Goal: Task Accomplishment & Management: Use online tool/utility

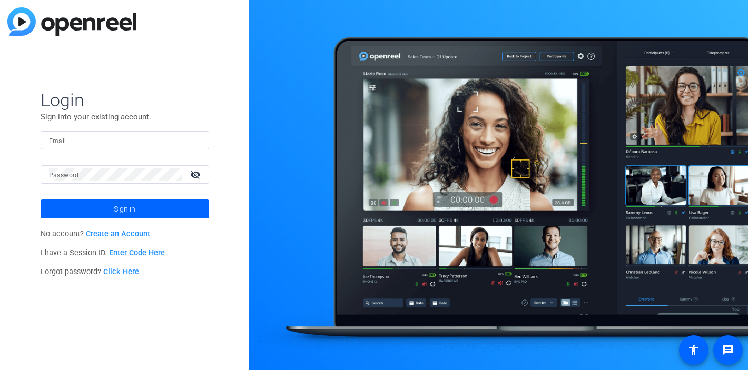
click at [167, 141] on input "Email" at bounding box center [125, 140] width 152 height 13
click at [190, 144] on img at bounding box center [191, 140] width 7 height 13
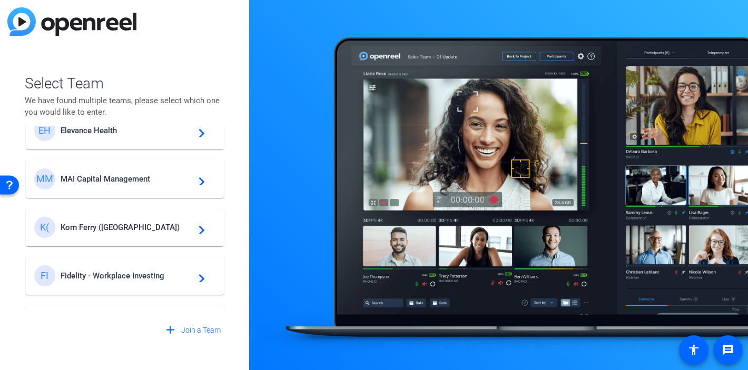
scroll to position [137, 0]
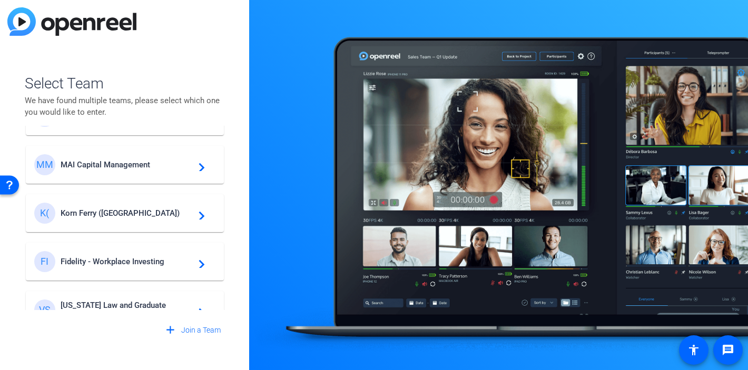
click at [109, 213] on span "Korn Ferry ([GEOGRAPHIC_DATA])" at bounding box center [127, 213] width 132 height 9
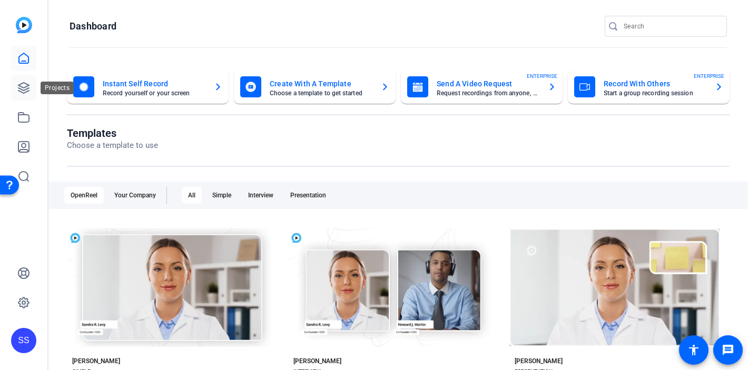
click at [24, 93] on icon at bounding box center [23, 88] width 11 height 11
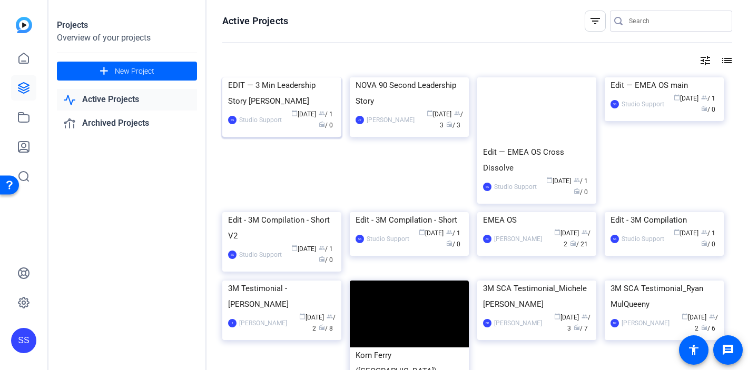
click at [277, 109] on div "EDIT — 3 Min Leadership Story [PERSON_NAME]" at bounding box center [282, 93] width 108 height 32
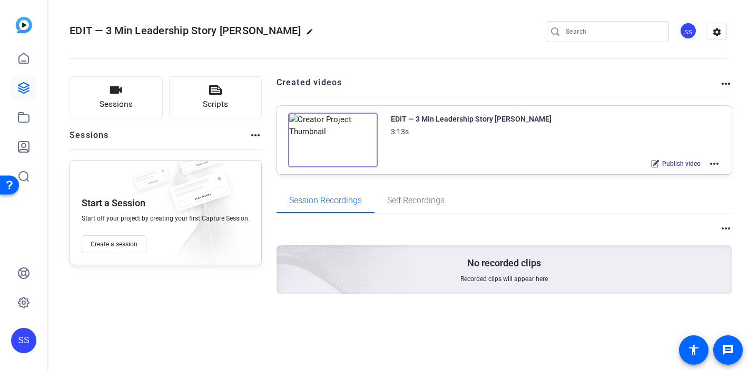
click at [716, 163] on mat-icon "more_horiz" at bounding box center [714, 164] width 13 height 13
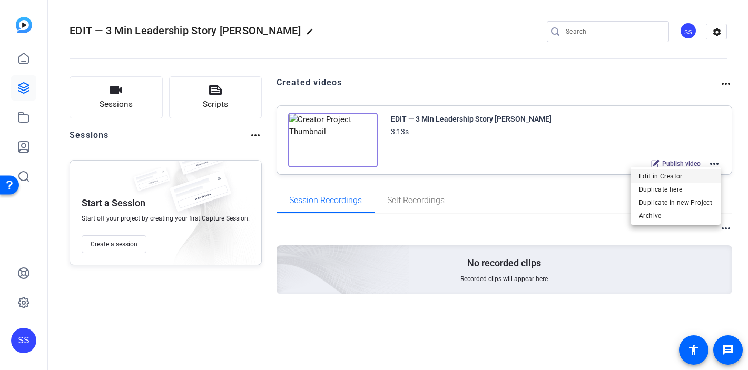
click at [671, 173] on span "Edit in Creator" at bounding box center [675, 176] width 73 height 13
